Goal: Information Seeking & Learning: Learn about a topic

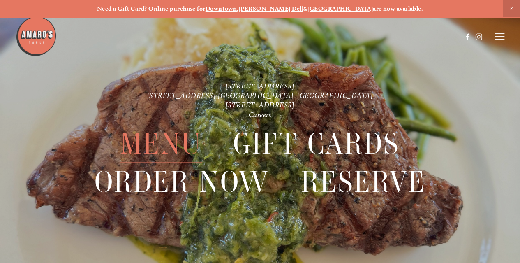
click at [166, 146] on span "Menu" at bounding box center [160, 143] width 81 height 38
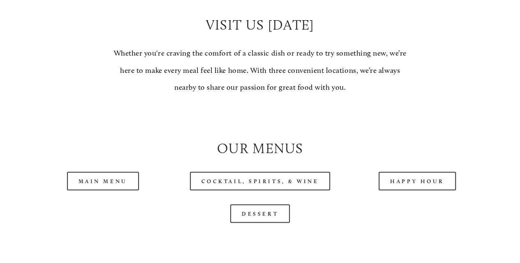
scroll to position [688, 0]
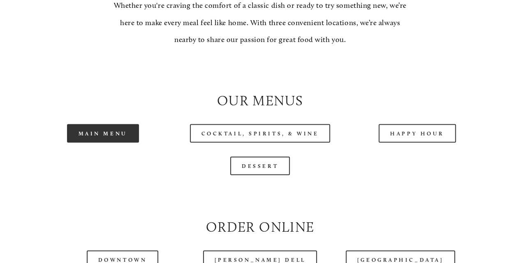
click at [104, 142] on link "Main Menu" at bounding box center [103, 133] width 72 height 18
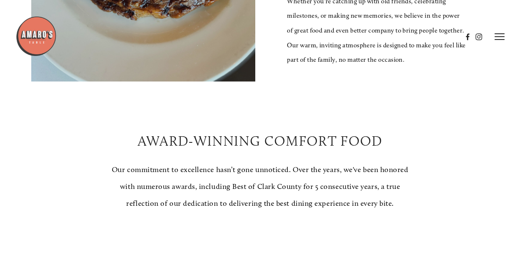
scroll to position [10, 0]
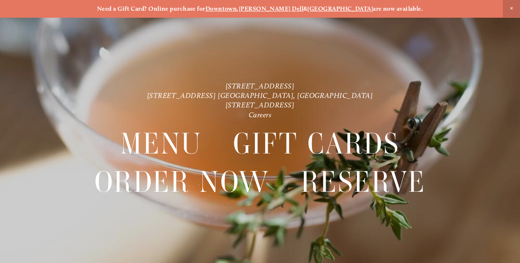
scroll to position [17, 0]
